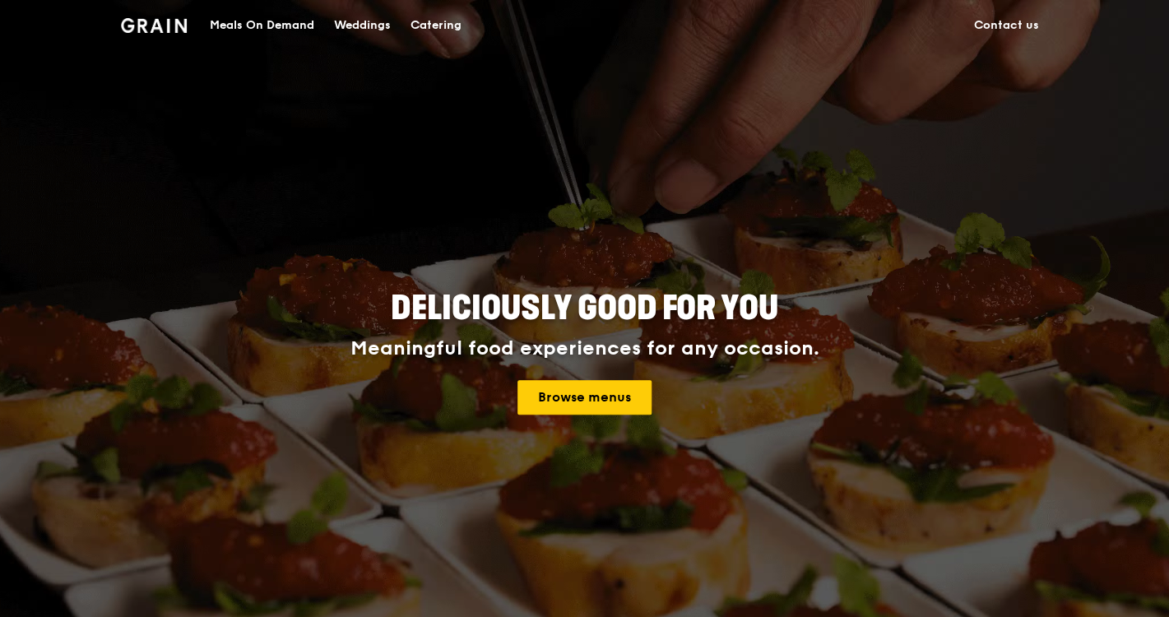
click at [443, 25] on div "Catering" at bounding box center [435, 25] width 51 height 49
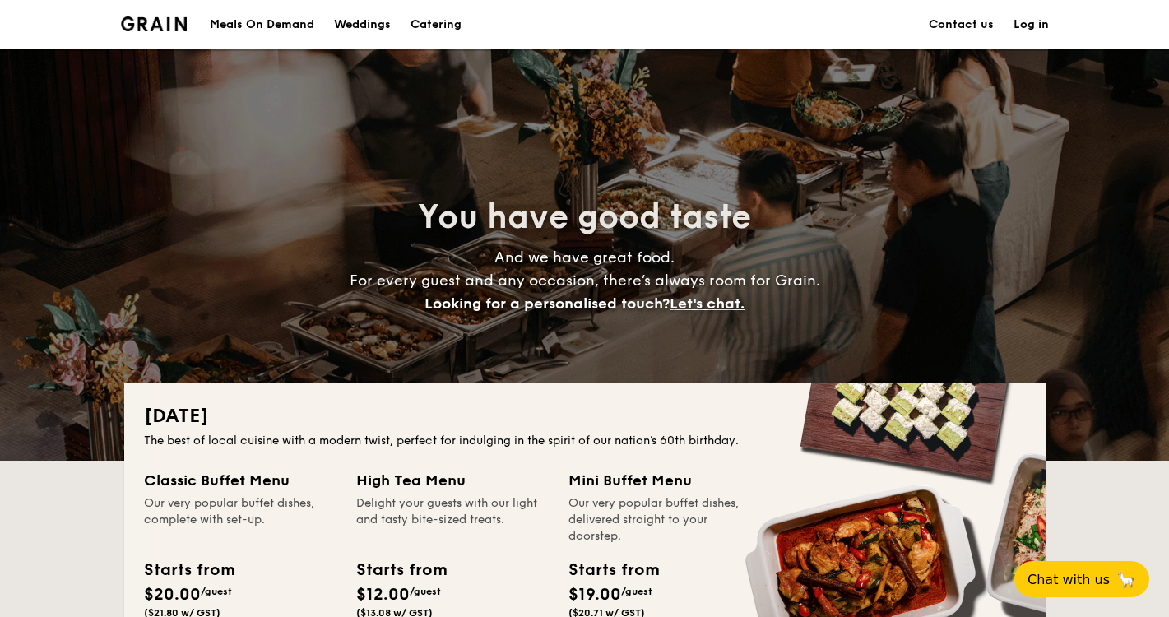
scroll to position [195, 0]
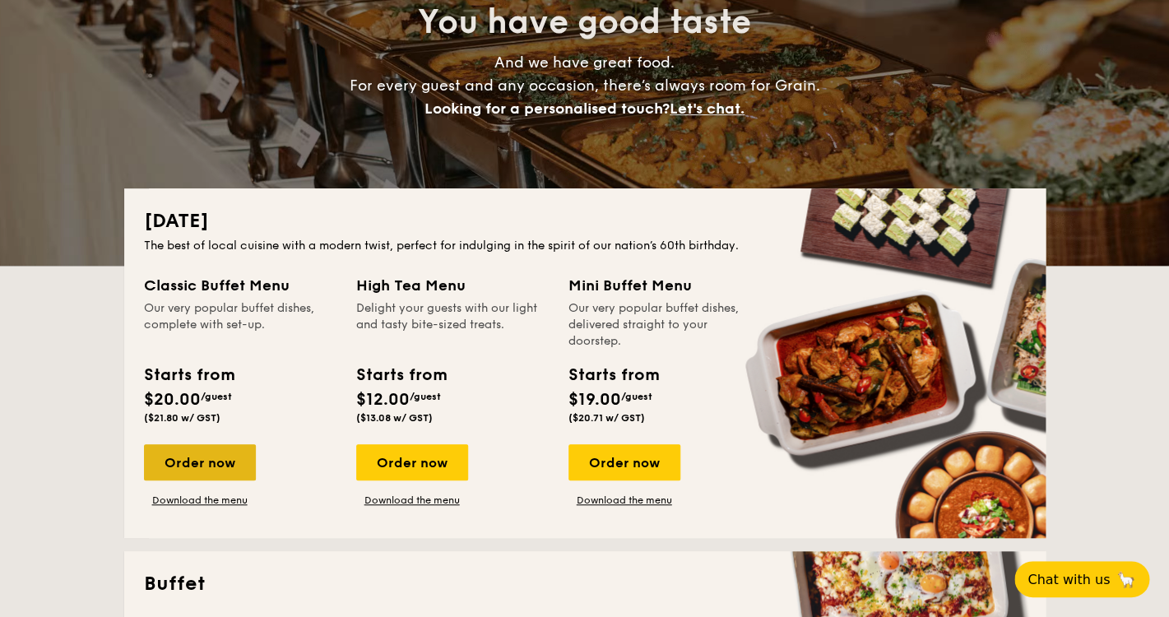
click at [202, 470] on div "Order now" at bounding box center [200, 462] width 112 height 36
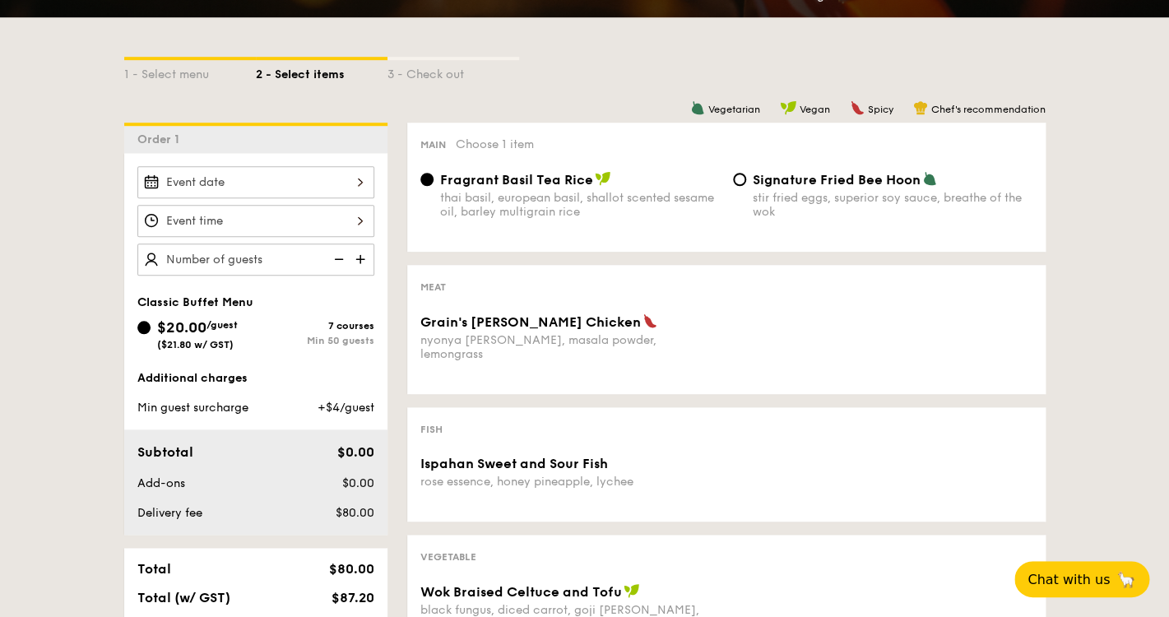
scroll to position [345, 0]
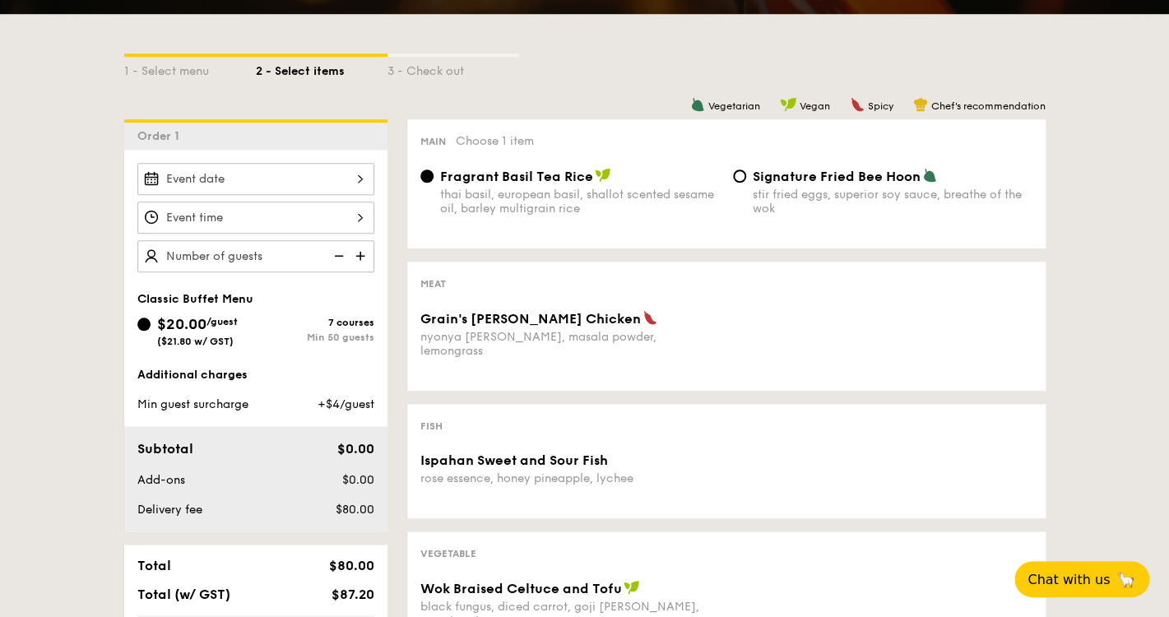
click at [343, 256] on img at bounding box center [337, 255] width 25 height 31
type input "20 guests"
click at [342, 253] on img at bounding box center [337, 255] width 25 height 31
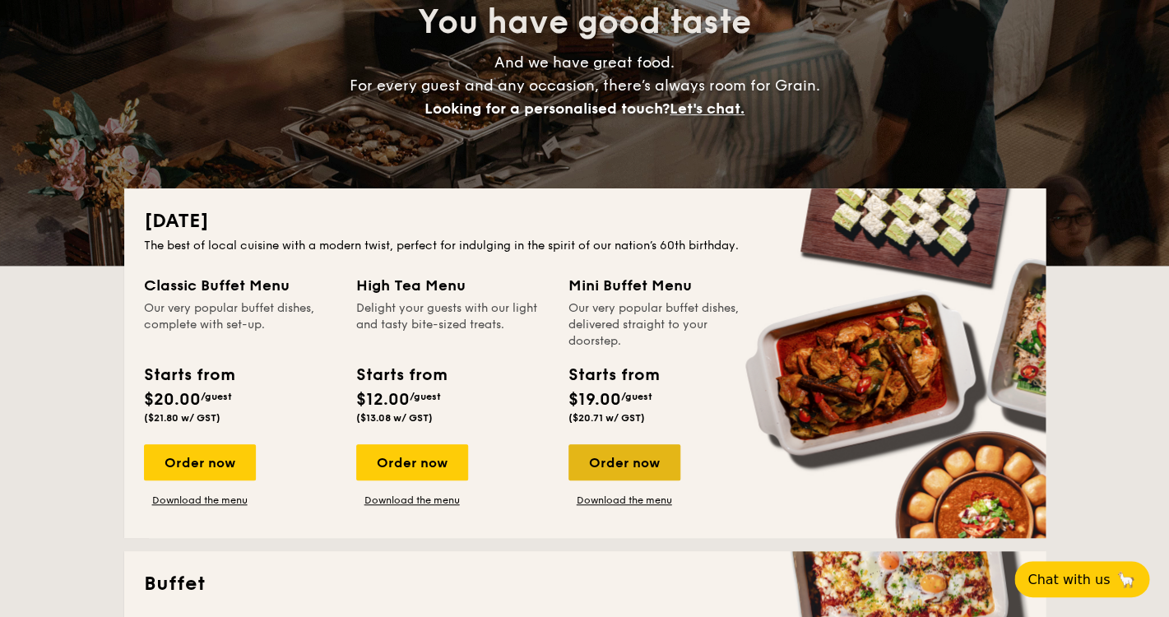
click at [624, 467] on div "Order now" at bounding box center [624, 462] width 112 height 36
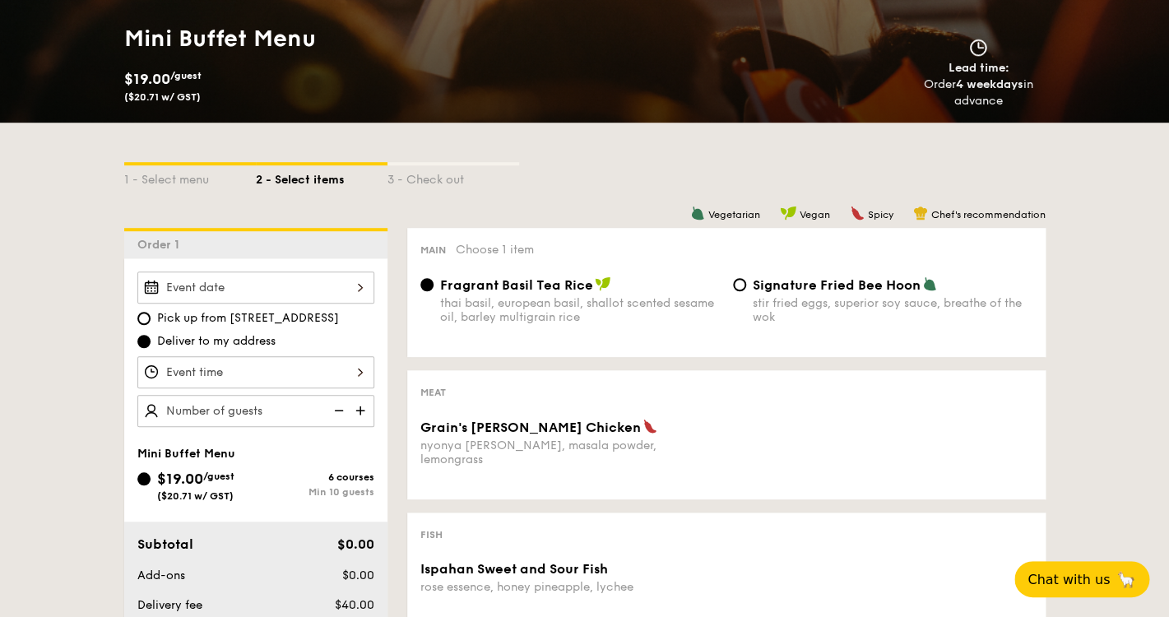
scroll to position [241, 0]
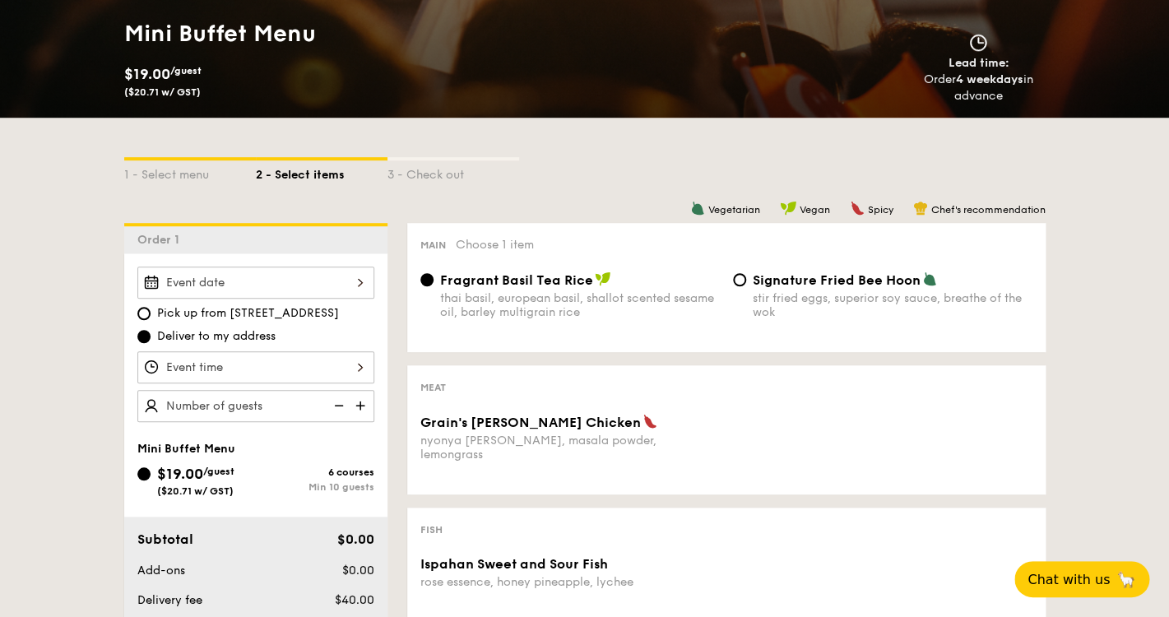
click at [360, 405] on img at bounding box center [362, 405] width 25 height 31
type input "20 guests"
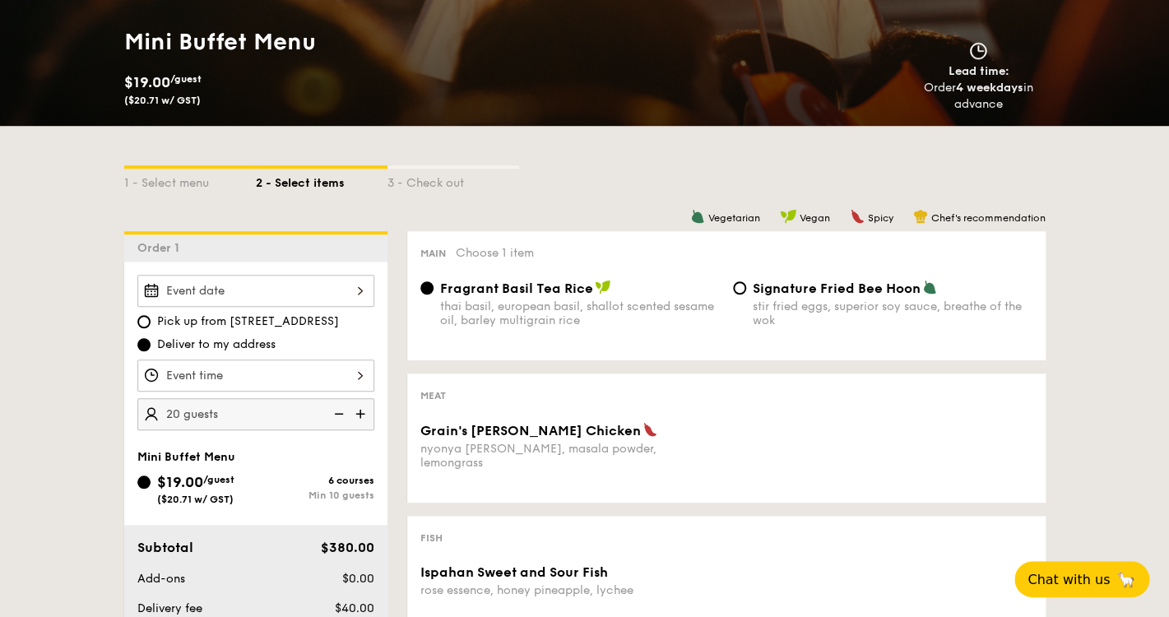
scroll to position [251, 0]
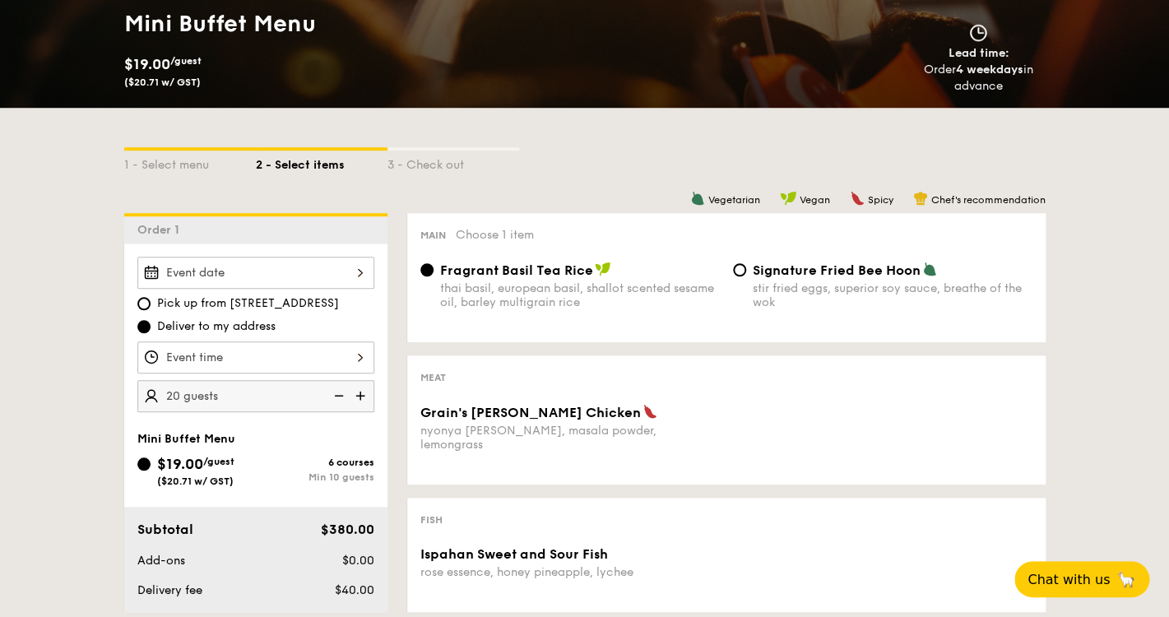
click at [294, 267] on input "Grain's [PERSON_NAME] Chicken nyonya [PERSON_NAME], masala powder, lemongrass" at bounding box center [255, 273] width 237 height 32
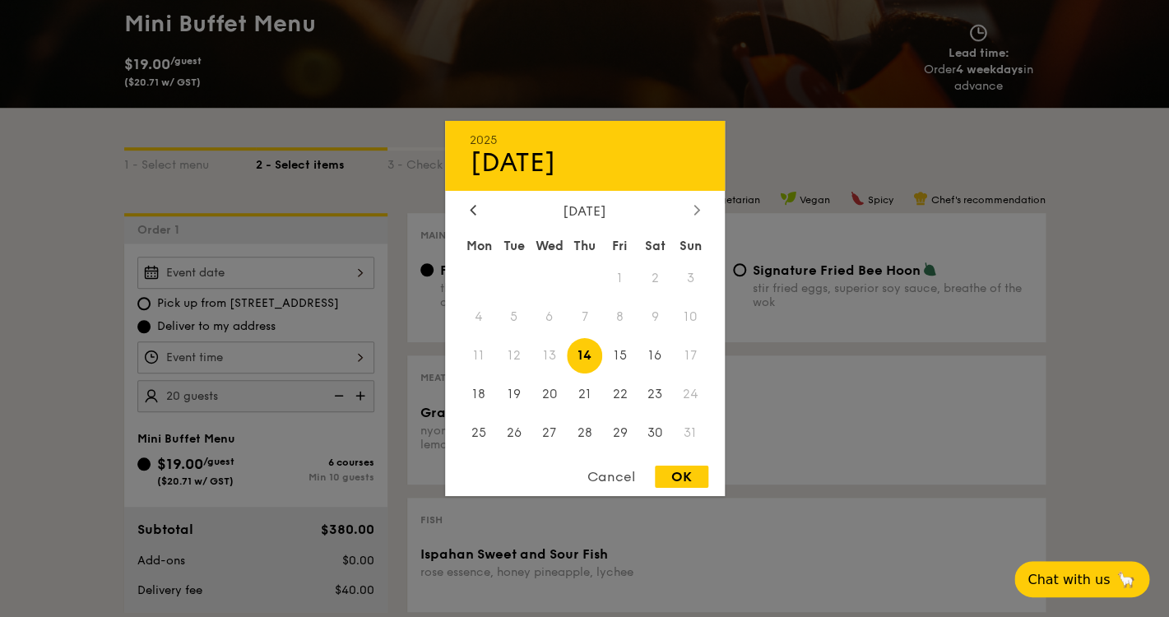
click at [697, 206] on icon at bounding box center [695, 210] width 5 height 10
click at [651, 277] on span "6" at bounding box center [654, 278] width 35 height 35
click at [656, 276] on span "6" at bounding box center [654, 278] width 35 height 35
click at [473, 209] on icon at bounding box center [473, 209] width 7 height 11
click at [692, 211] on div at bounding box center [696, 211] width 15 height 16
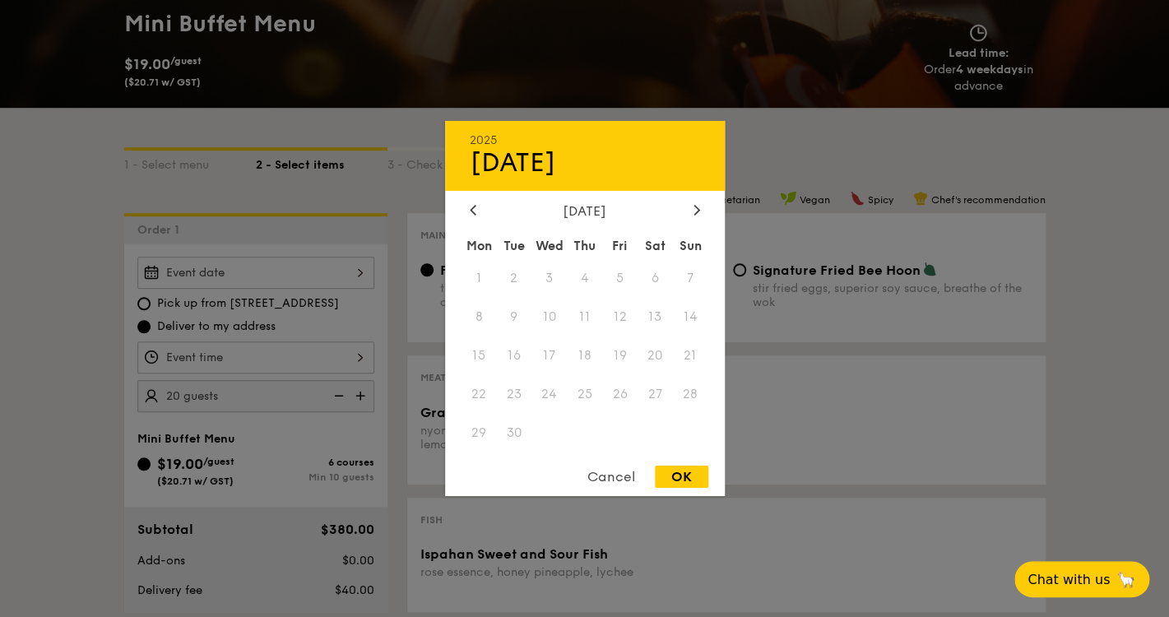
click at [656, 280] on span "6" at bounding box center [654, 278] width 35 height 35
click at [473, 207] on icon at bounding box center [472, 210] width 5 height 10
click at [650, 433] on span "30" at bounding box center [654, 432] width 35 height 35
click at [674, 468] on div "OK" at bounding box center [681, 477] width 53 height 22
type input "[DATE]"
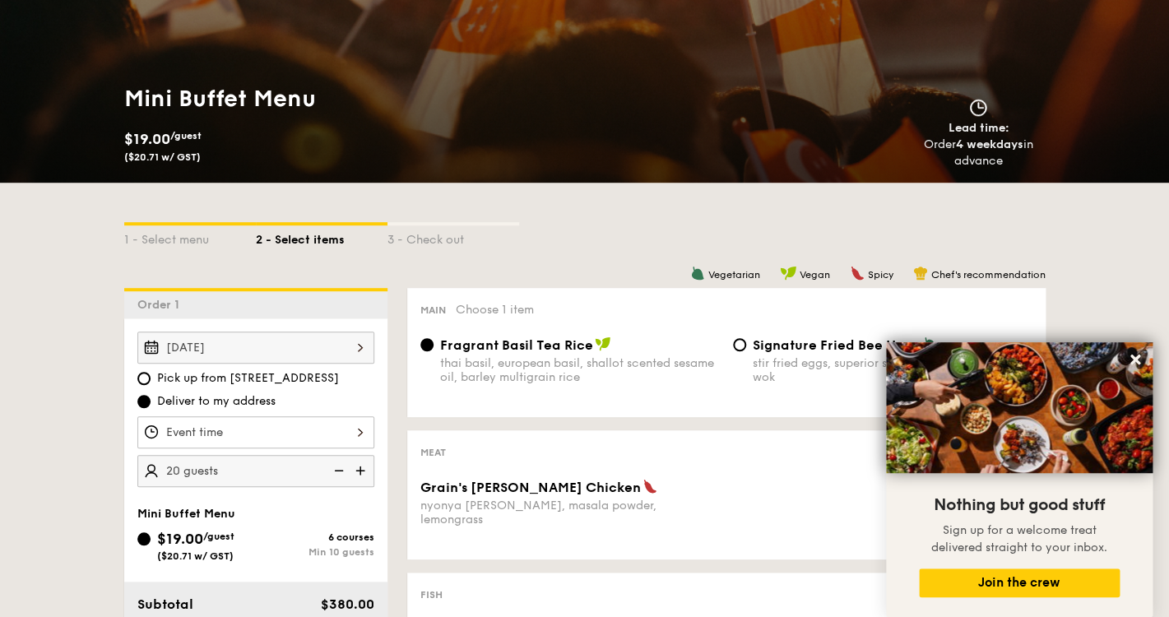
scroll to position [177, 0]
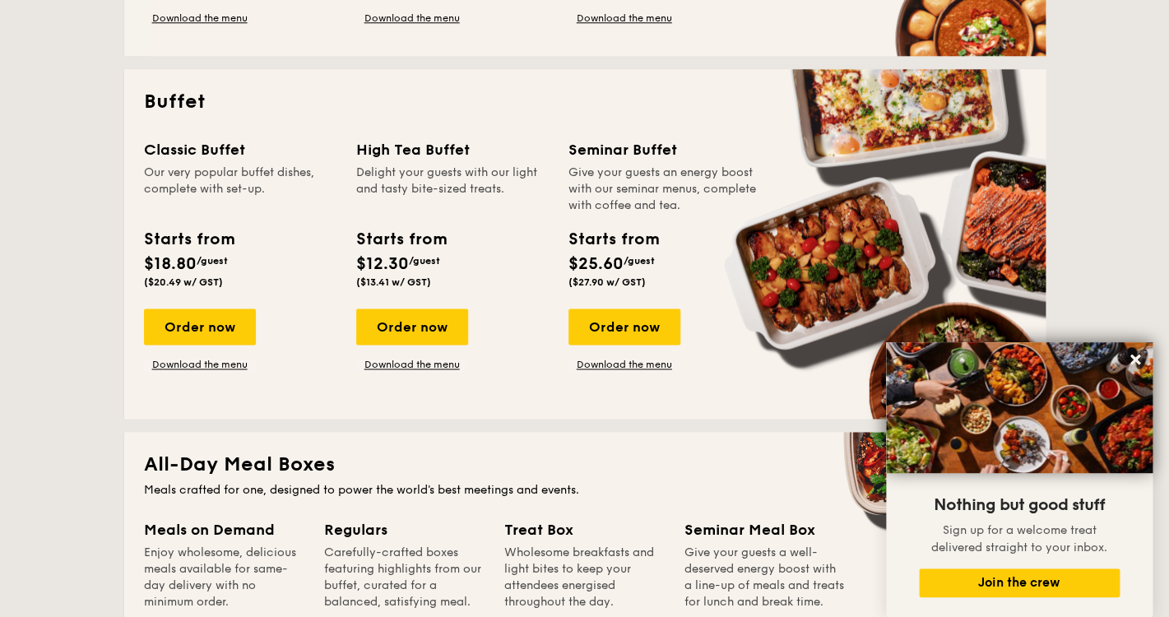
scroll to position [678, 0]
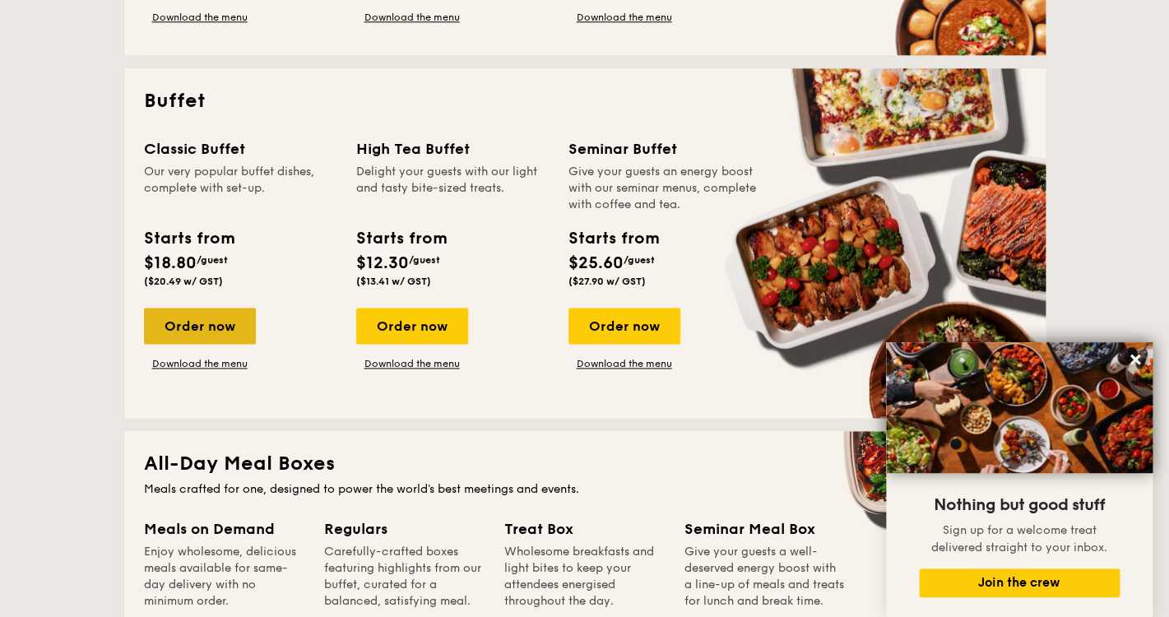
click at [220, 331] on div "Order now" at bounding box center [200, 326] width 112 height 36
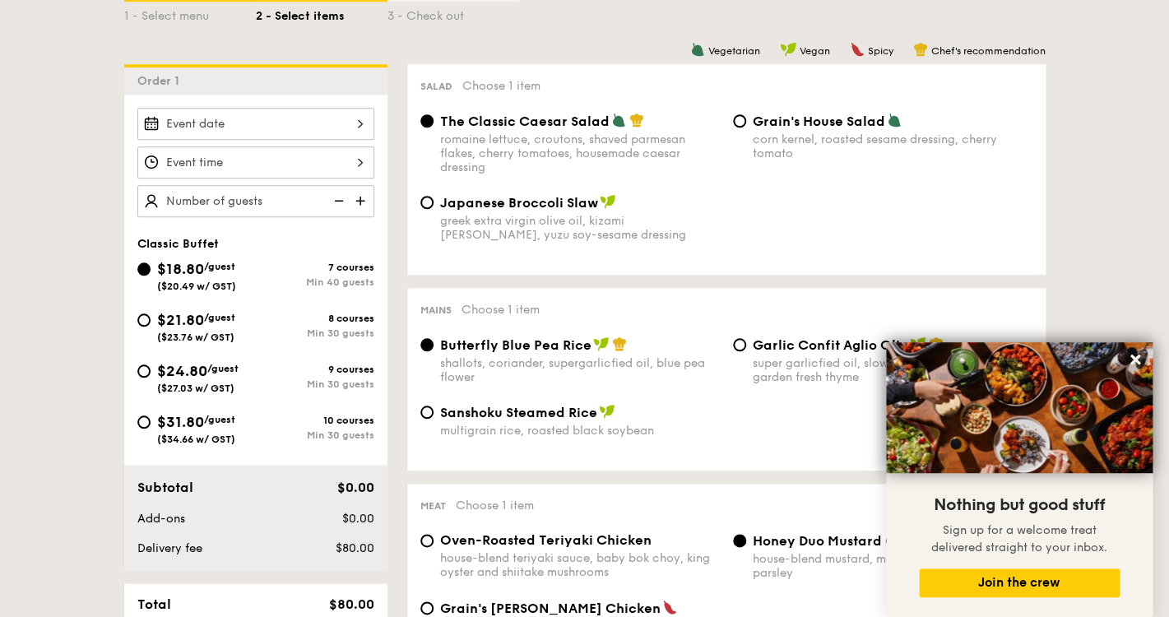
scroll to position [401, 0]
click at [146, 322] on input "$21.80 /guest ($23.76 w/ GST) 8 courses Min 30 guests" at bounding box center [143, 319] width 13 height 13
radio input "true"
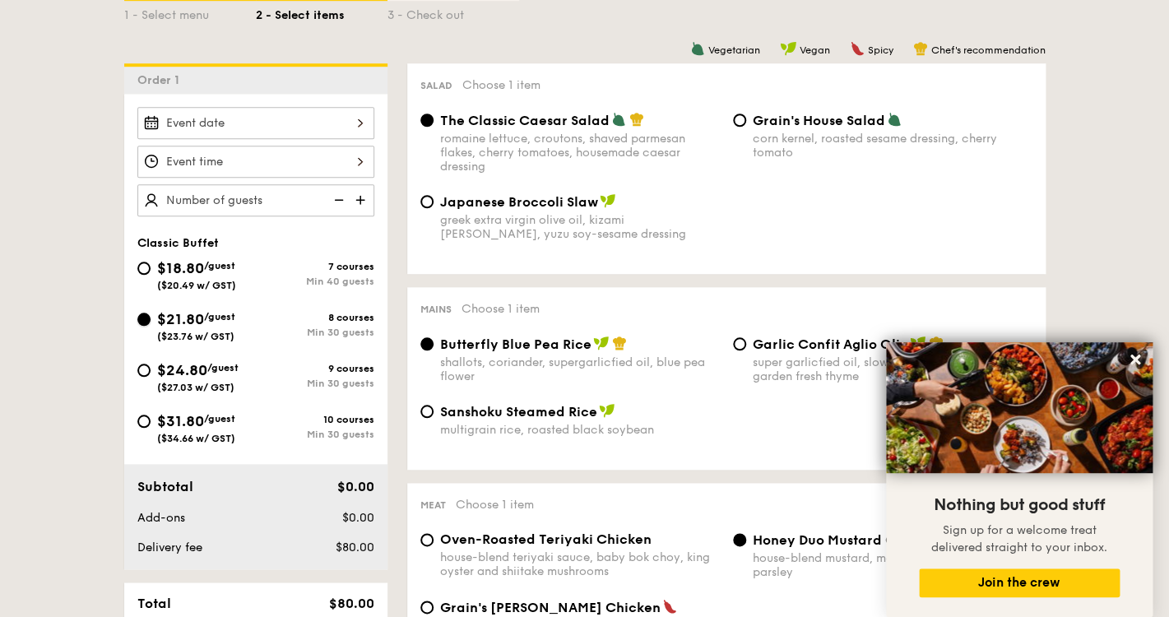
radio input "true"
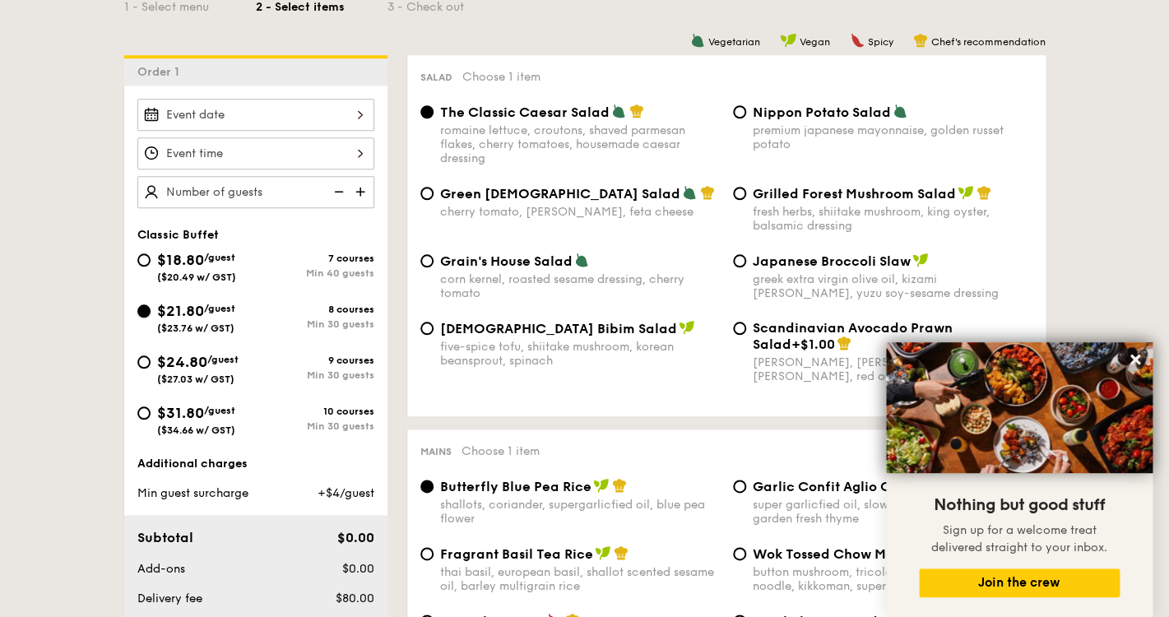
scroll to position [400, 0]
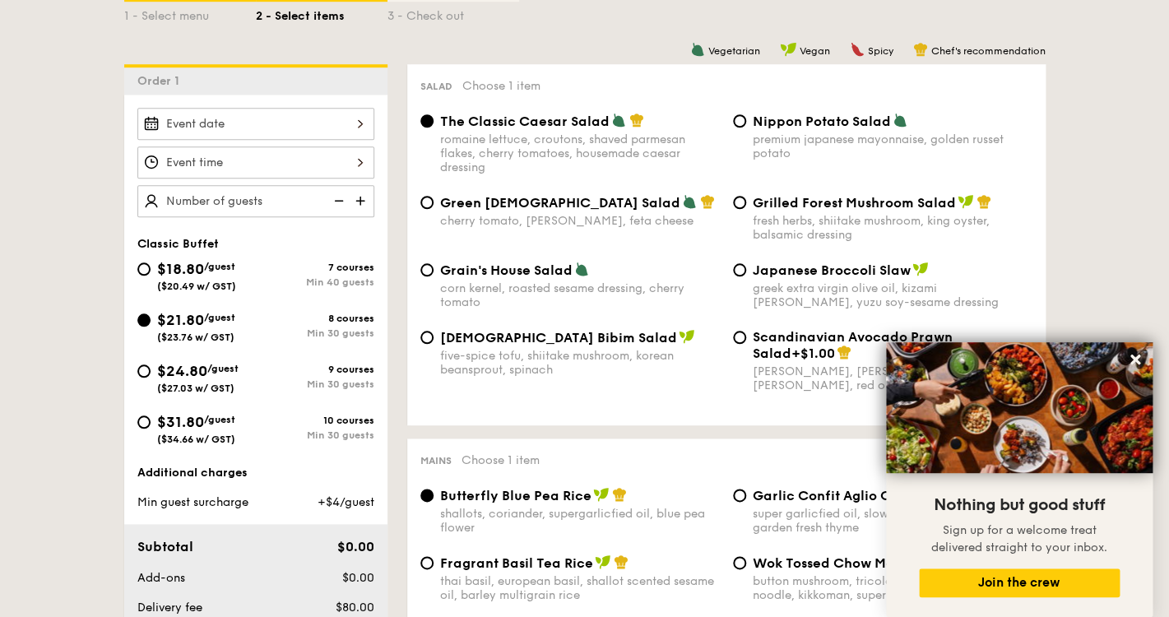
click at [360, 202] on img at bounding box center [362, 200] width 25 height 31
click at [363, 201] on img at bounding box center [362, 200] width 25 height 31
type input "30 guests"
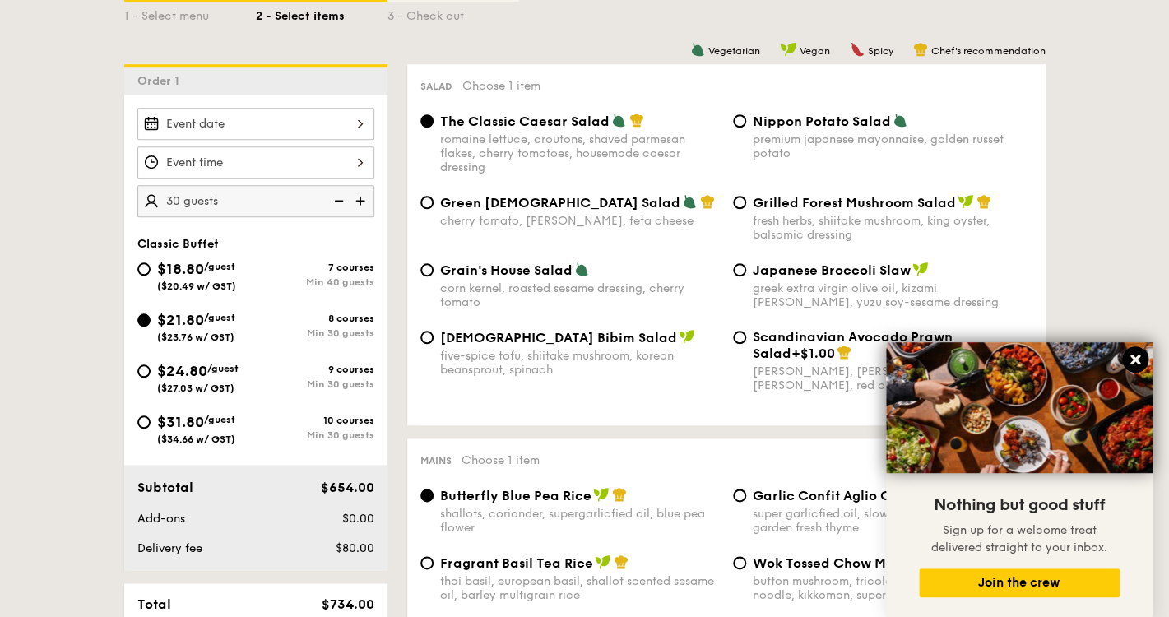
click at [1134, 355] on icon at bounding box center [1135, 359] width 15 height 15
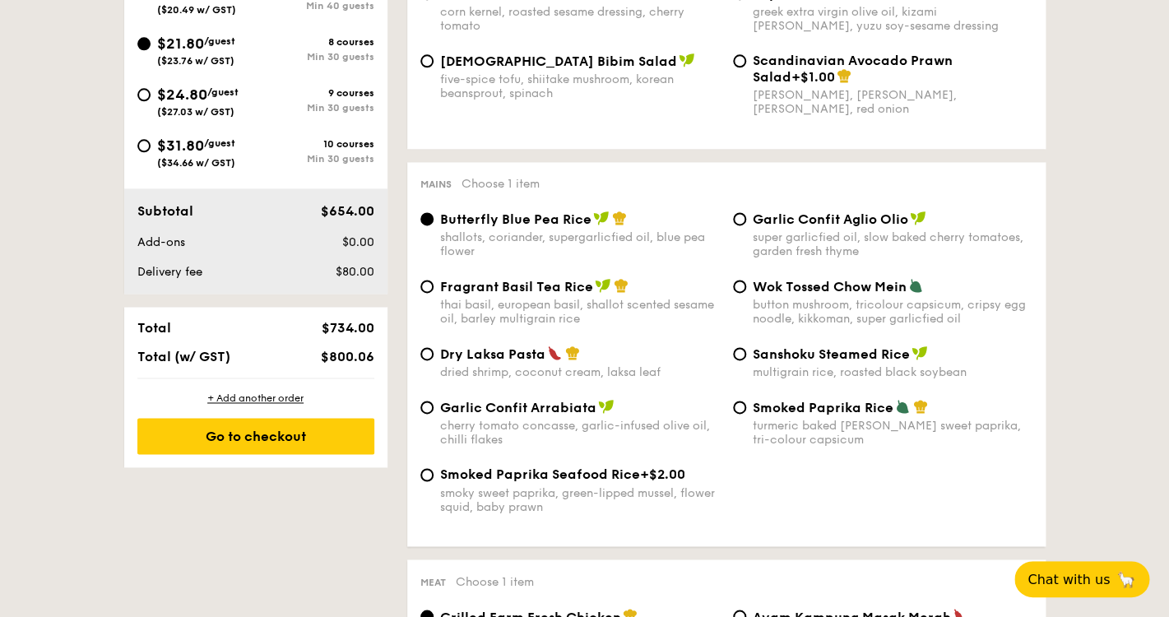
scroll to position [679, 0]
